Goal: Communication & Community: Answer question/provide support

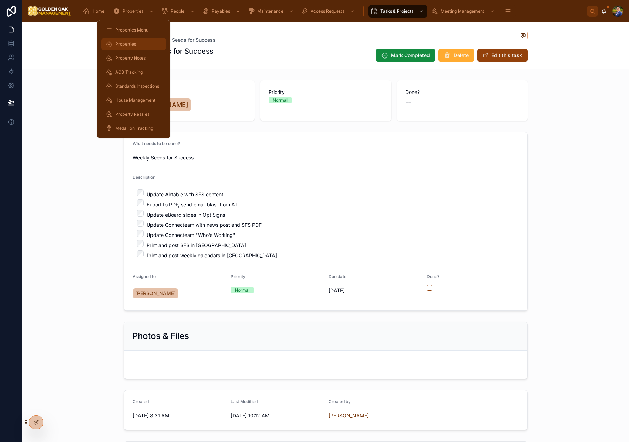
click at [130, 42] on span "Properties" at bounding box center [125, 44] width 21 height 6
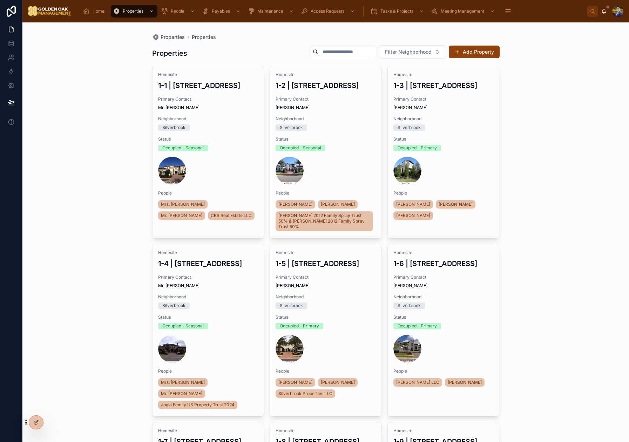
click at [321, 52] on input "text" at bounding box center [346, 52] width 57 height 10
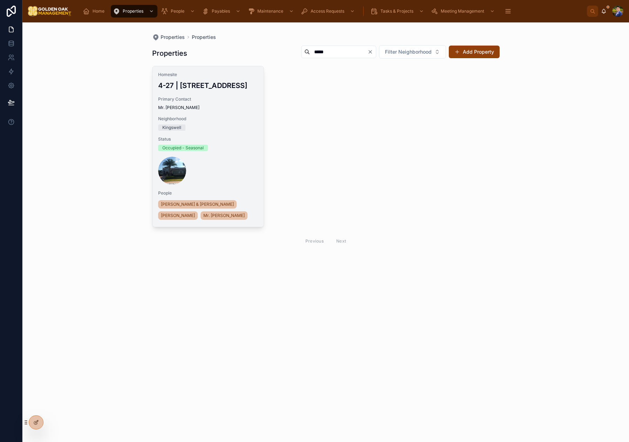
type input "*****"
click at [214, 97] on span "Primary Contact" at bounding box center [208, 99] width 100 height 6
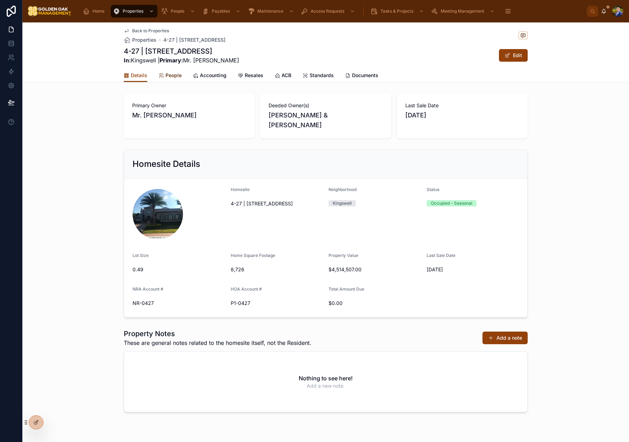
click at [173, 76] on span "People" at bounding box center [173, 75] width 16 height 7
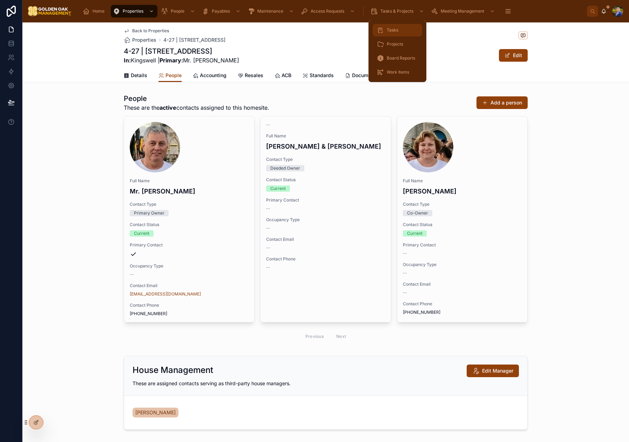
click at [390, 31] on span "Tasks" at bounding box center [393, 30] width 12 height 6
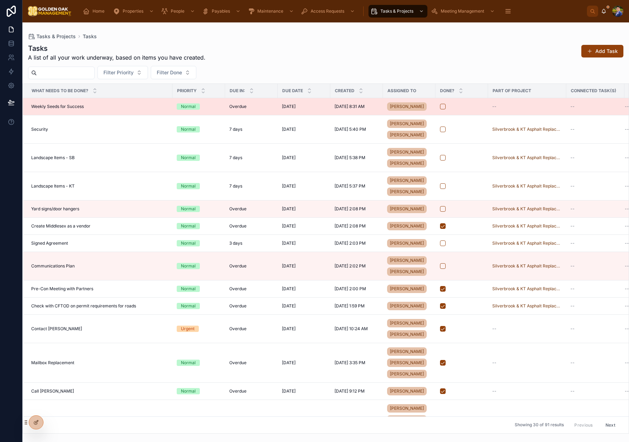
click at [325, 109] on div "[DATE] [DATE]" at bounding box center [304, 107] width 44 height 6
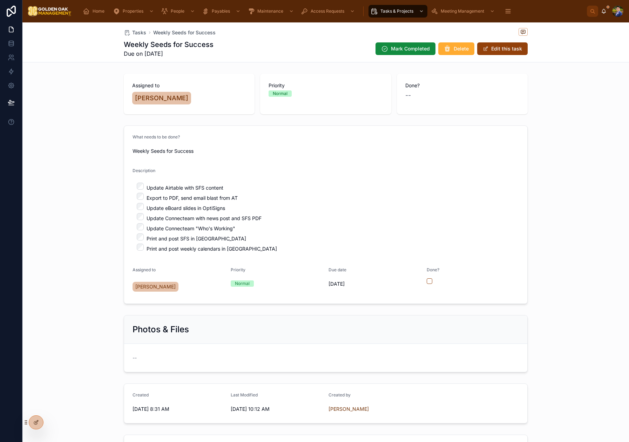
scroll to position [1, 0]
click at [507, 50] on button "Edit this task" at bounding box center [502, 48] width 50 height 13
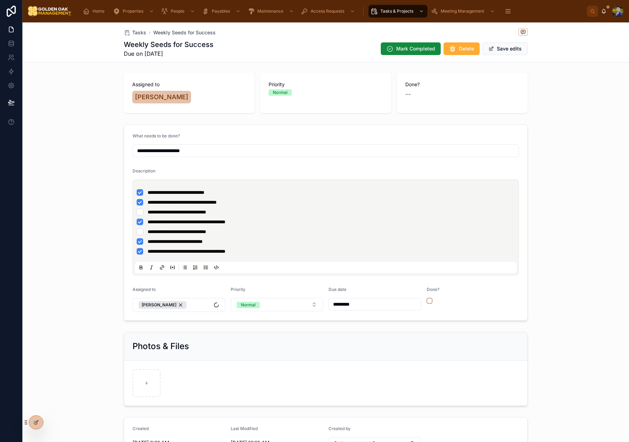
click at [141, 213] on li "**********" at bounding box center [325, 212] width 379 height 7
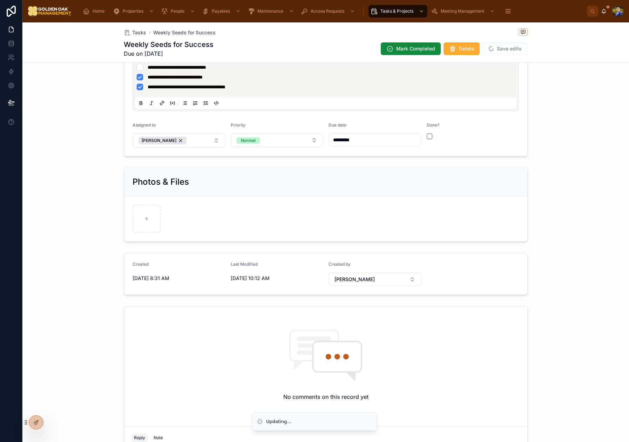
scroll to position [0, 0]
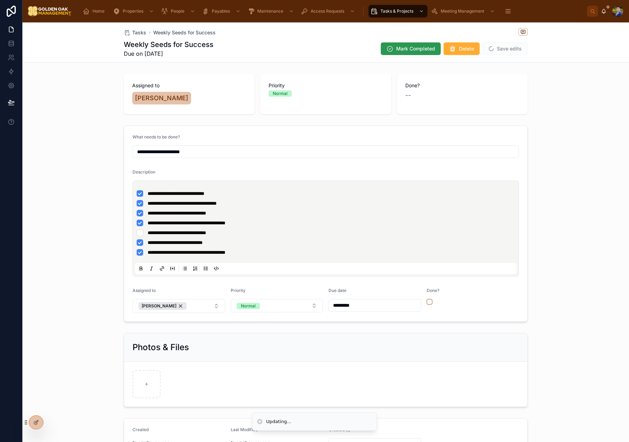
click at [415, 48] on span "Mark Completed" at bounding box center [415, 48] width 39 height 7
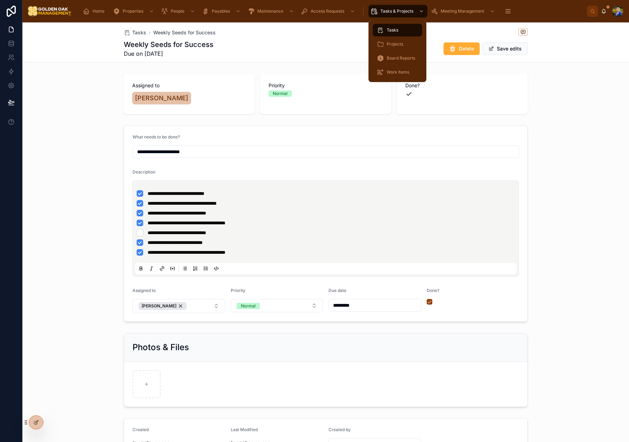
click at [391, 32] on span "Tasks" at bounding box center [393, 30] width 12 height 6
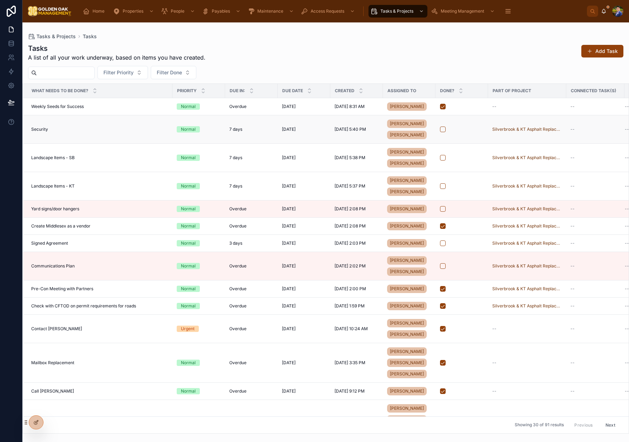
scroll to position [0, 1]
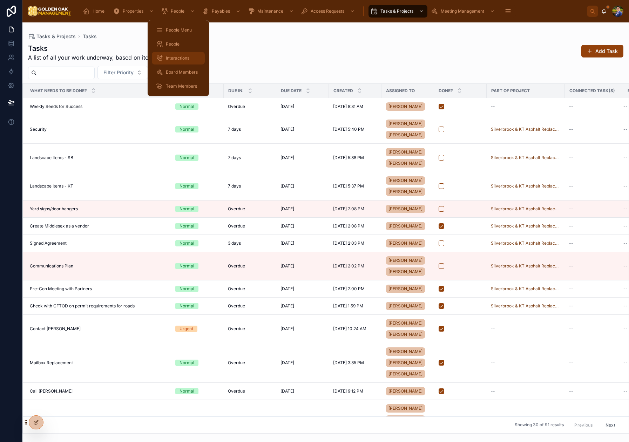
click at [182, 59] on span "Interactions" at bounding box center [177, 58] width 23 height 6
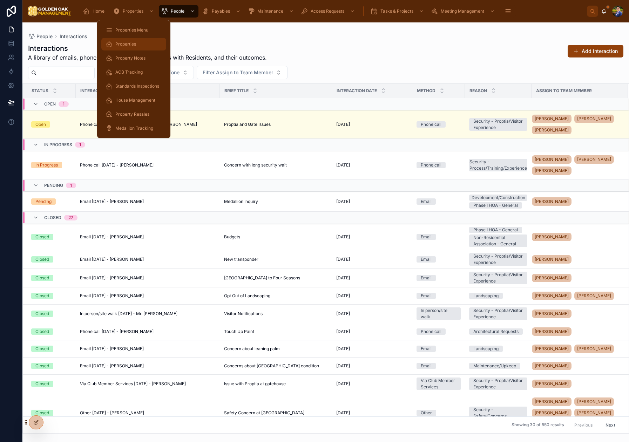
click at [133, 45] on span "Properties" at bounding box center [125, 44] width 21 height 6
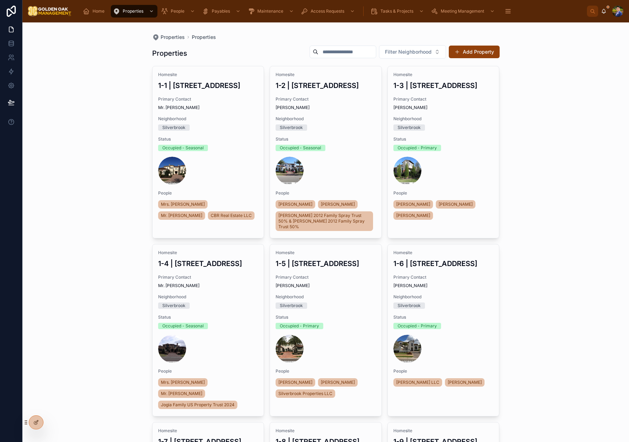
click at [342, 54] on input "text" at bounding box center [346, 52] width 57 height 10
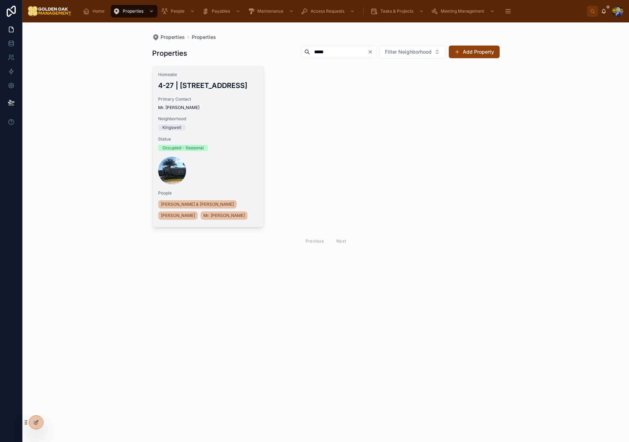
type input "*****"
click at [229, 115] on div "Homesite 4-27 | [STREET_ADDRESS] Primary Contact Mr. [PERSON_NAME] Neighborhood…" at bounding box center [208, 146] width 111 height 161
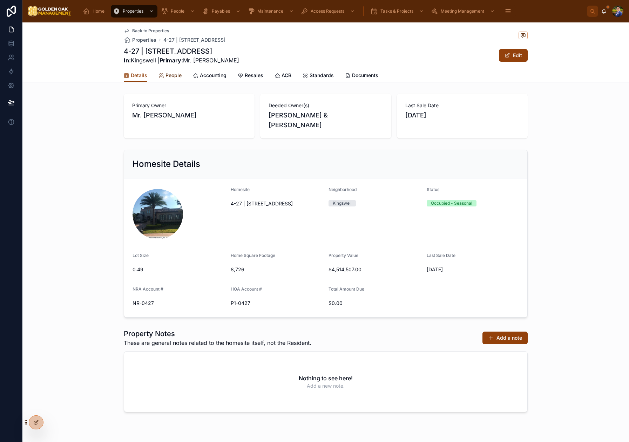
click at [173, 75] on span "People" at bounding box center [173, 75] width 16 height 7
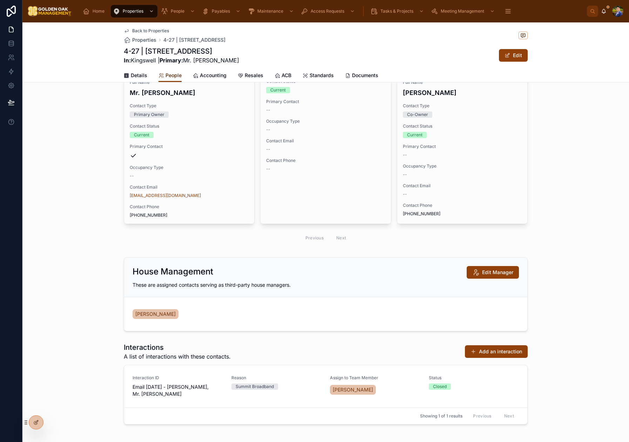
scroll to position [97, 0]
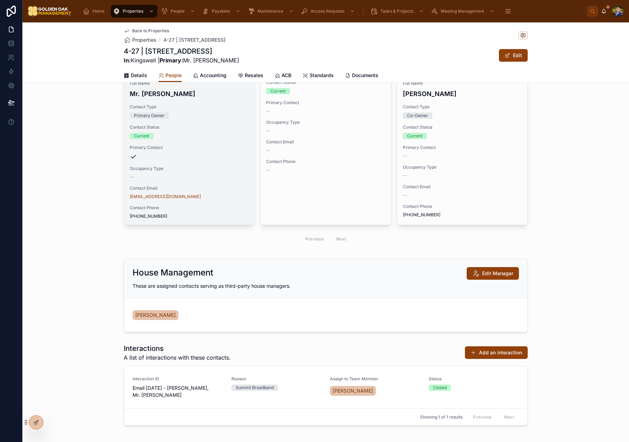
click at [177, 142] on div "Full Name Mr. [PERSON_NAME] Contact Type Primary Owner Contact Status Current P…" at bounding box center [189, 122] width 130 height 206
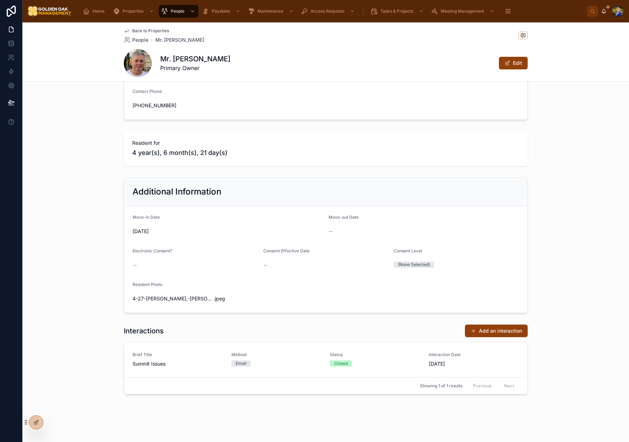
scroll to position [177, 0]
click at [502, 332] on button "Add an interaction" at bounding box center [496, 331] width 63 height 13
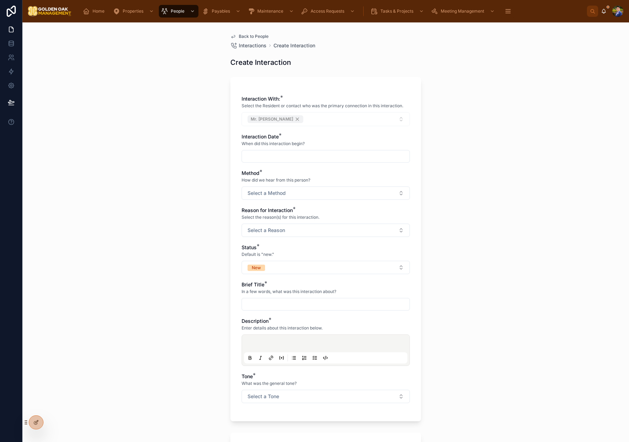
click at [290, 154] on input "text" at bounding box center [326, 156] width 168 height 10
click at [303, 249] on button "11" at bounding box center [300, 245] width 13 height 13
type input "*********"
click at [236, 219] on div "Interaction With: * Select the Resident or contact who was the primary connecti…" at bounding box center [325, 249] width 191 height 344
click at [271, 185] on div "Method * How did we hear from this person? Select a Method" at bounding box center [326, 185] width 168 height 30
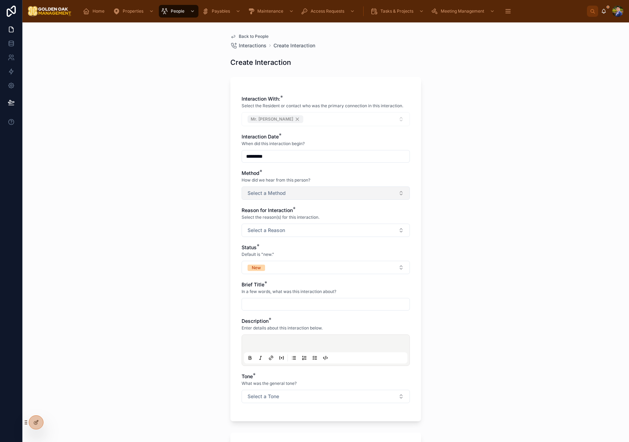
click at [271, 190] on span "Select a Method" at bounding box center [267, 193] width 38 height 7
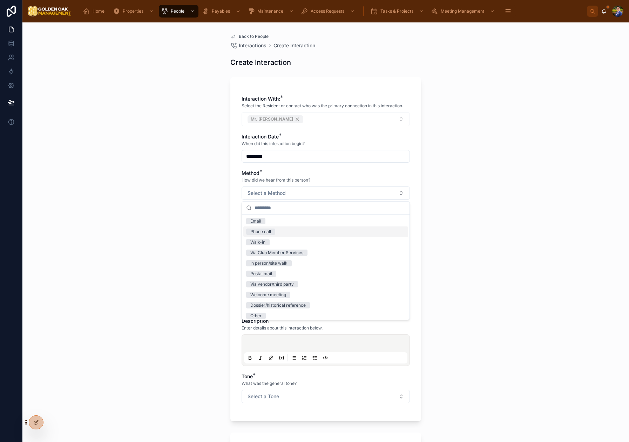
drag, startPoint x: 264, startPoint y: 229, endPoint x: 240, endPoint y: 230, distance: 24.2
click at [264, 229] on div "Phone call" at bounding box center [260, 232] width 21 height 6
drag, startPoint x: 208, startPoint y: 229, endPoint x: 213, endPoint y: 229, distance: 4.9
click at [209, 229] on div "Back to People Interactions Create Interaction Create Interaction Interaction W…" at bounding box center [325, 232] width 607 height 420
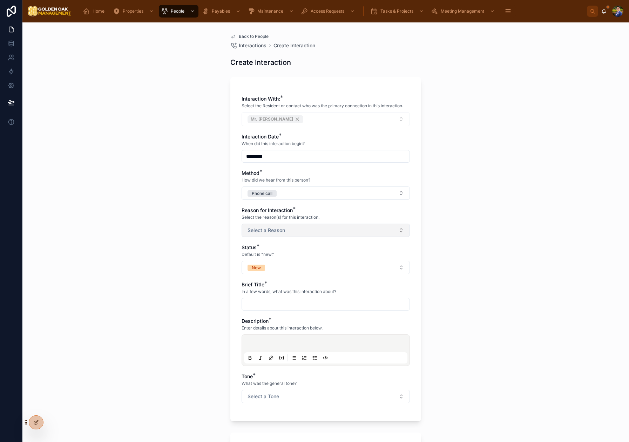
click at [267, 226] on button "Select a Reason" at bounding box center [326, 230] width 168 height 13
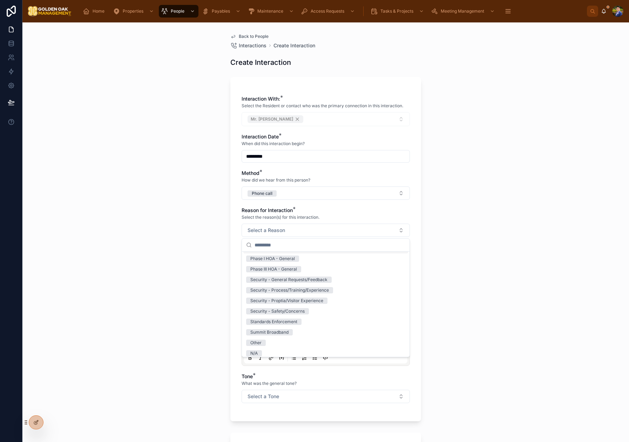
scroll to position [108, 0]
drag, startPoint x: 277, startPoint y: 329, endPoint x: 205, endPoint y: 311, distance: 74.1
click at [277, 329] on div "Summit Broadband" at bounding box center [269, 329] width 38 height 6
drag, startPoint x: 182, startPoint y: 304, endPoint x: 274, endPoint y: 282, distance: 94.6
click at [182, 304] on div "Back to People Interactions Create Interaction Create Interaction Interaction W…" at bounding box center [325, 232] width 607 height 420
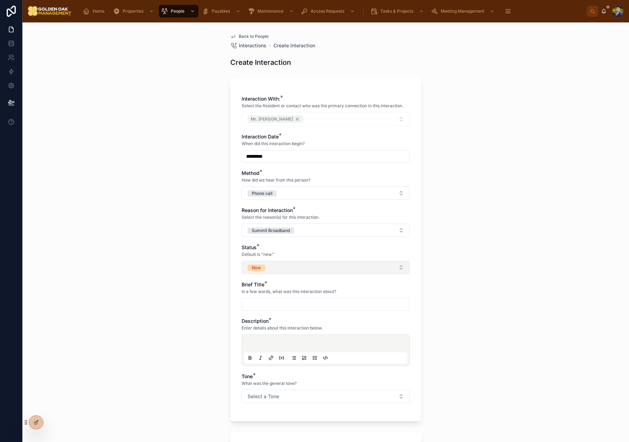
click at [285, 270] on button "New" at bounding box center [326, 267] width 168 height 13
click at [265, 336] on span "Closed" at bounding box center [257, 337] width 22 height 6
click at [197, 314] on div "Back to People Interactions Create Interaction Create Interaction Interaction W…" at bounding box center [325, 232] width 607 height 420
click at [285, 304] on input "text" at bounding box center [326, 304] width 168 height 10
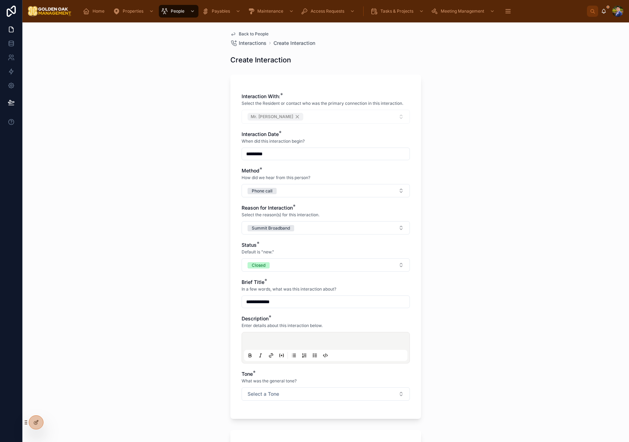
click at [268, 303] on input "**********" at bounding box center [326, 302] width 168 height 10
type input "**********"
click at [283, 337] on div at bounding box center [325, 347] width 163 height 27
click at [281, 343] on p at bounding box center [326, 342] width 163 height 7
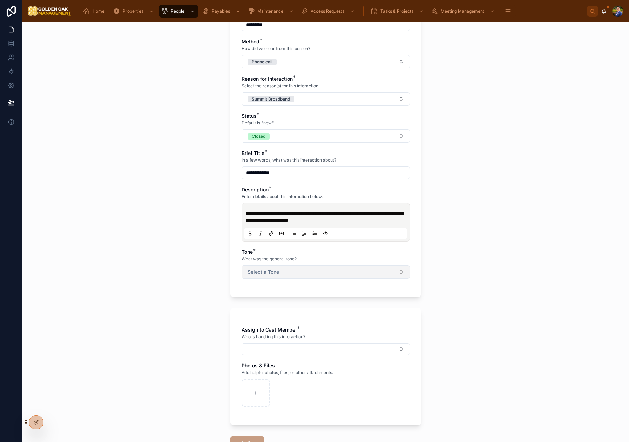
scroll to position [133, 0]
click at [277, 274] on span "Select a Tone" at bounding box center [264, 271] width 32 height 7
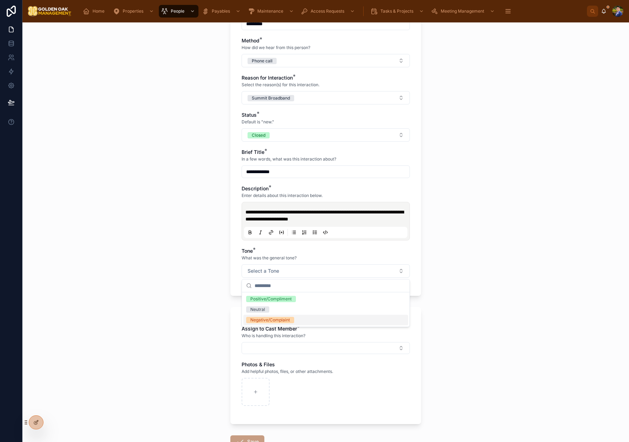
click at [260, 323] on div "Negative/Complaint" at bounding box center [270, 320] width 40 height 6
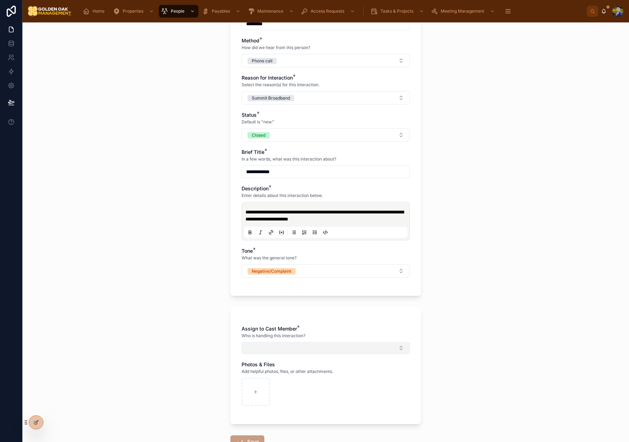
drag, startPoint x: 226, startPoint y: 324, endPoint x: 254, endPoint y: 343, distance: 33.6
click at [229, 326] on div "**********" at bounding box center [326, 191] width 202 height 603
click at [264, 348] on button "Select Button" at bounding box center [326, 348] width 168 height 12
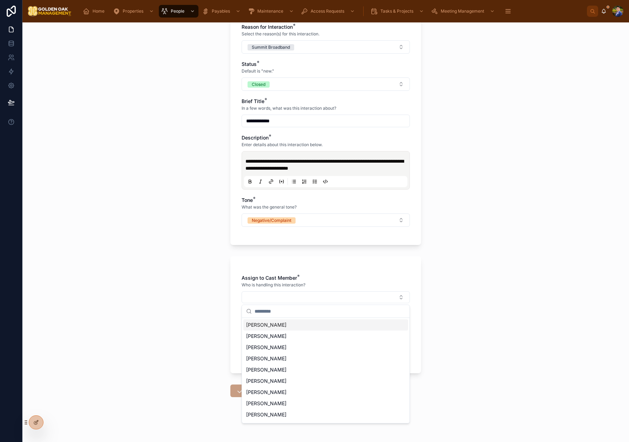
click at [292, 322] on div "[PERSON_NAME]" at bounding box center [325, 324] width 165 height 11
click at [197, 318] on div "**********" at bounding box center [325, 232] width 607 height 420
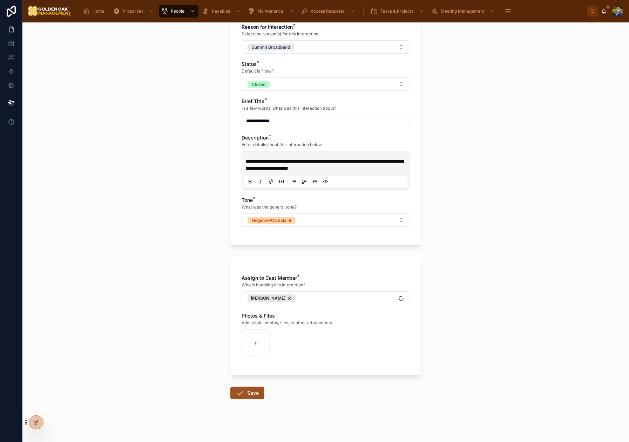
click at [247, 390] on button "Save" at bounding box center [247, 393] width 34 height 13
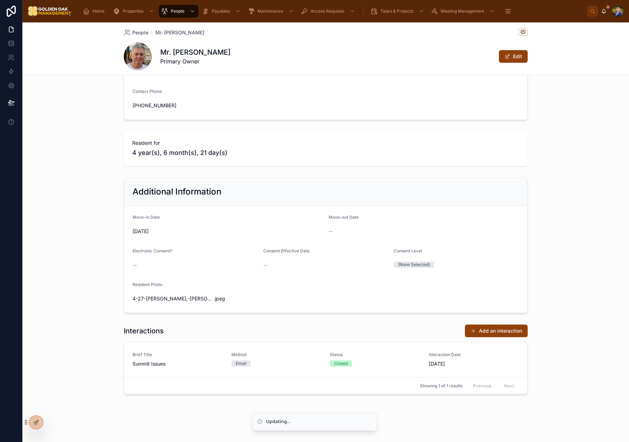
scroll to position [170, 0]
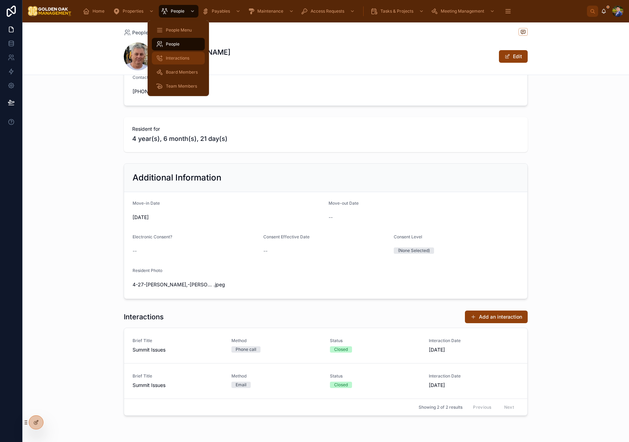
click at [184, 56] on span "Interactions" at bounding box center [177, 58] width 23 height 6
